Goal: Task Accomplishment & Management: Use online tool/utility

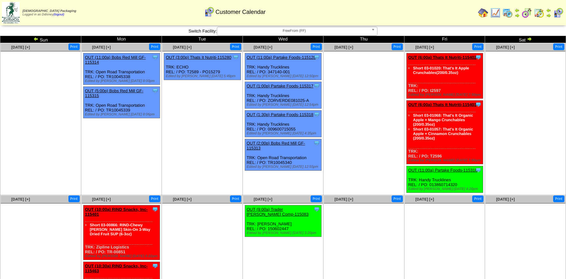
scroll to position [48, 0]
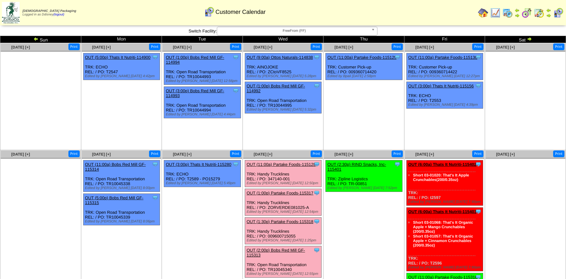
scroll to position [31, 0]
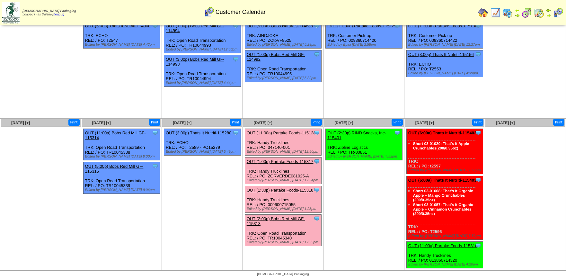
click at [483, 14] on img at bounding box center [483, 13] width 10 height 10
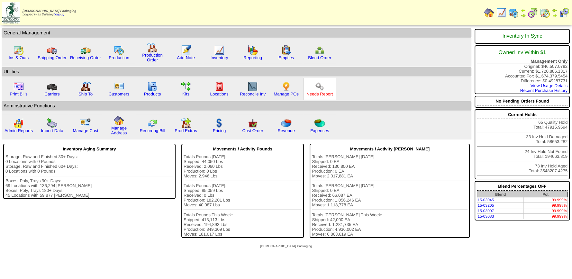
click at [320, 92] on link "Needs Report" at bounding box center [319, 94] width 26 height 5
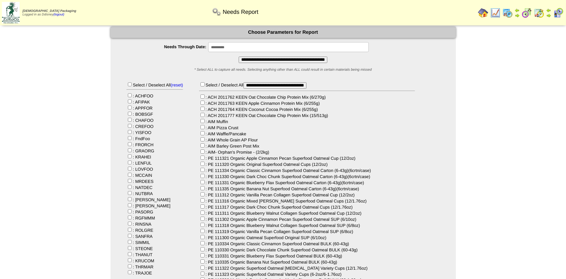
click at [277, 59] on input "**********" at bounding box center [283, 60] width 89 height 6
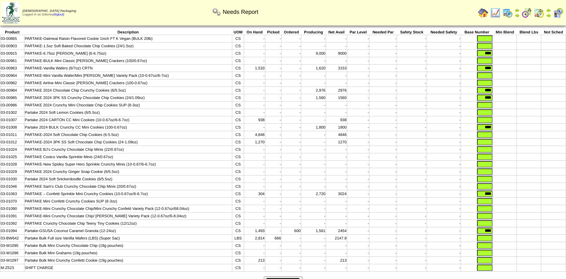
scroll to position [46, 0]
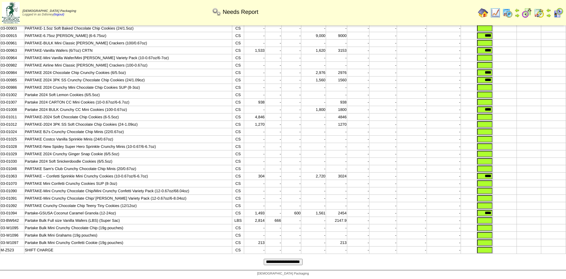
click at [297, 261] on input "**********" at bounding box center [283, 262] width 39 height 6
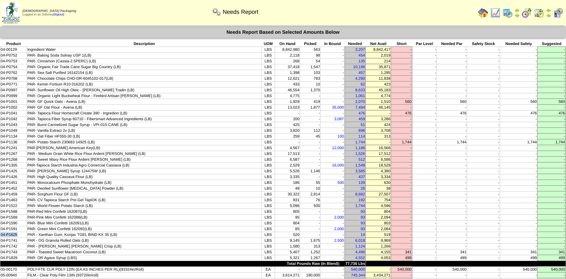
drag, startPoint x: 20, startPoint y: 230, endPoint x: 1, endPoint y: 231, distance: 19.3
click at [1, 232] on td "04-P1625" at bounding box center [13, 235] width 27 height 6
copy td "04-P1625"
drag, startPoint x: 20, startPoint y: 185, endPoint x: 1, endPoint y: 186, distance: 19.0
click at [1, 186] on td "04-P1452" at bounding box center [13, 188] width 27 height 6
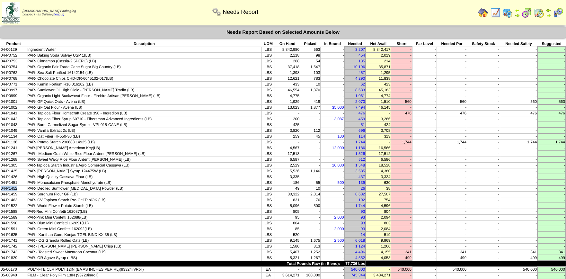
copy td "04-P1452"
